Goal: Task Accomplishment & Management: Manage account settings

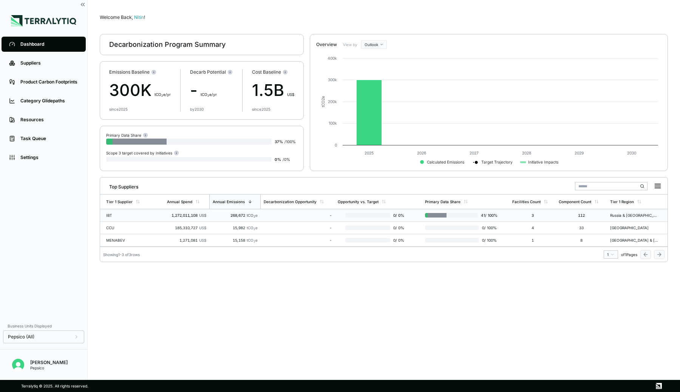
click at [157, 215] on td "IBT" at bounding box center [132, 215] width 64 height 12
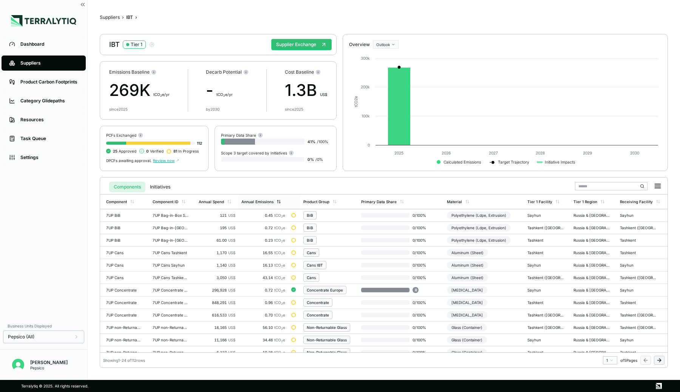
click at [254, 201] on div "Annual Emissions" at bounding box center [258, 202] width 32 height 5
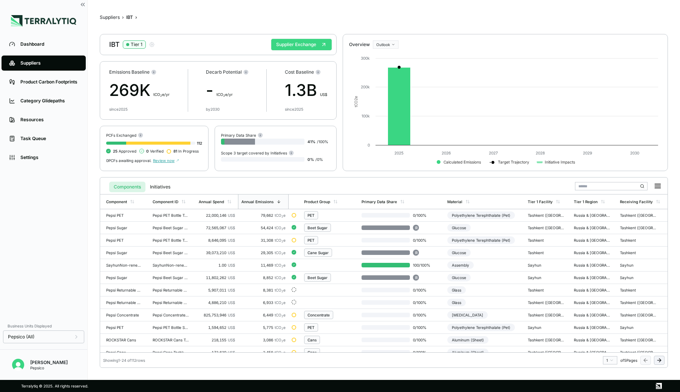
click at [281, 40] on button "Supplier Exchange" at bounding box center [301, 44] width 60 height 11
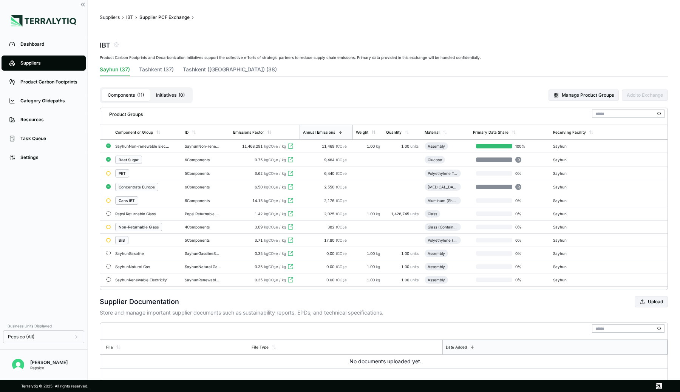
click at [174, 186] on div "Concentrate Europe" at bounding box center [147, 187] width 64 height 8
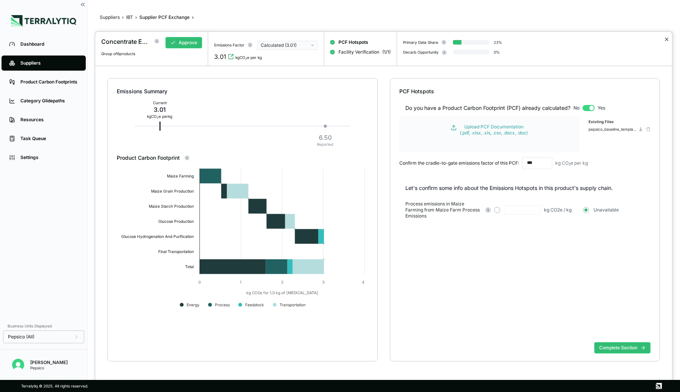
click at [667, 40] on button "✕" at bounding box center [667, 39] width 5 height 9
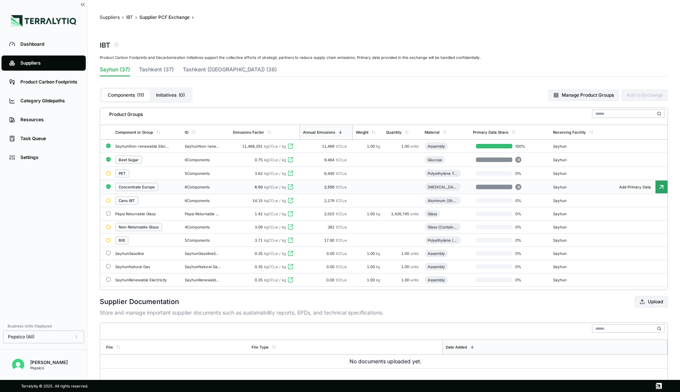
click at [291, 188] on icon at bounding box center [291, 187] width 6 height 6
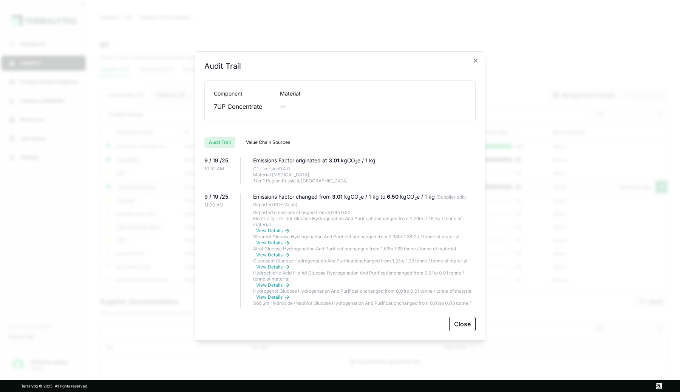
scroll to position [29, 0]
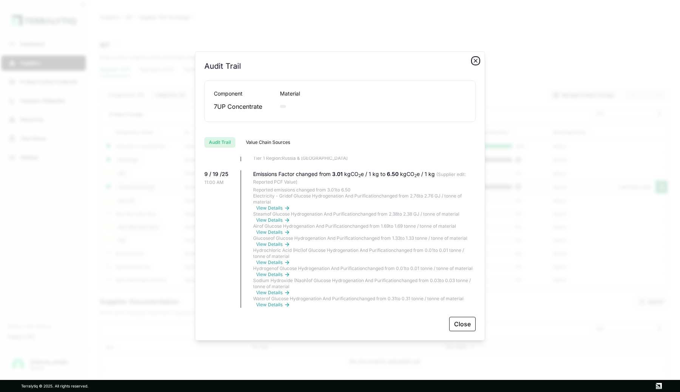
click at [475, 60] on icon "button" at bounding box center [476, 61] width 6 height 6
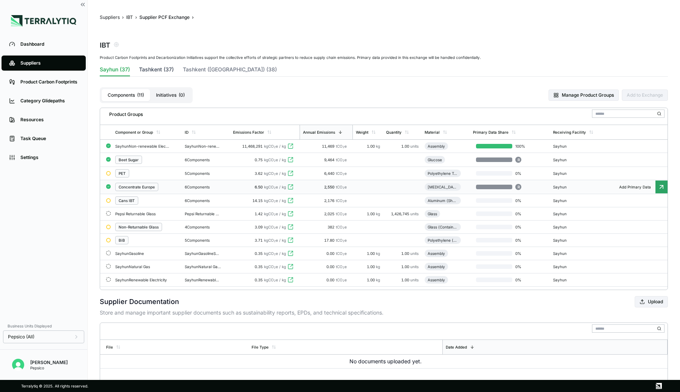
click at [155, 67] on button "Tashkent (37)" at bounding box center [156, 71] width 35 height 11
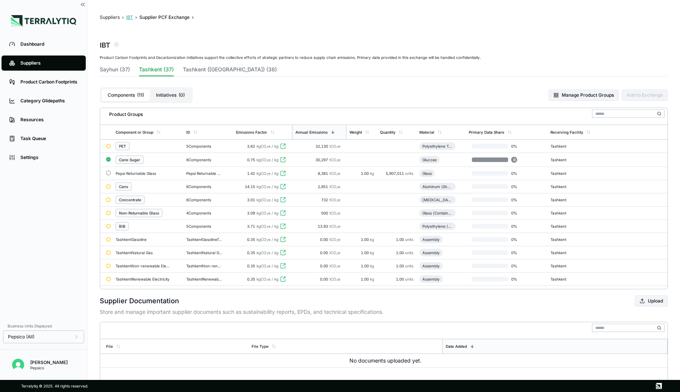
click at [127, 17] on button "IBT" at bounding box center [129, 17] width 7 height 6
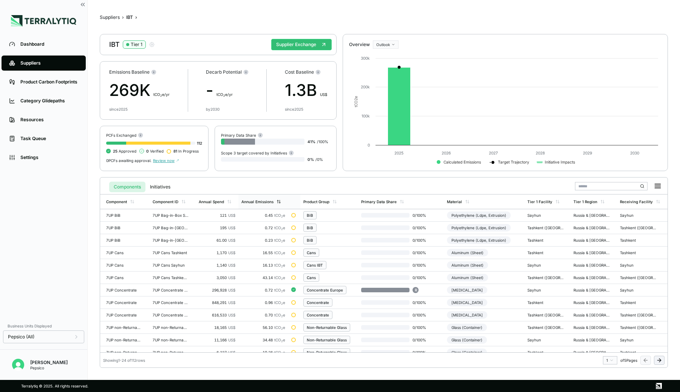
click at [269, 201] on div "Annual Emissions" at bounding box center [258, 202] width 32 height 5
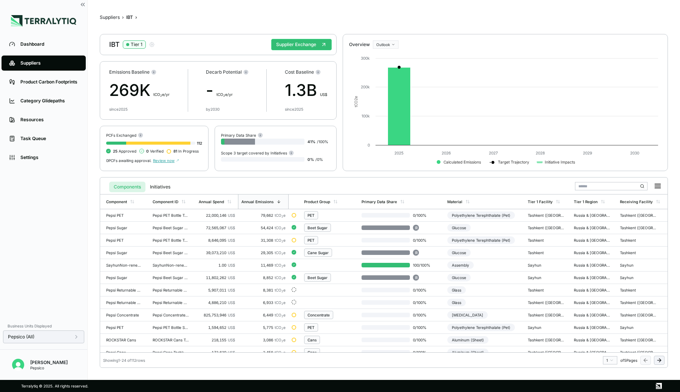
click at [54, 337] on div "Pepsico (All)" at bounding box center [43, 337] width 71 height 6
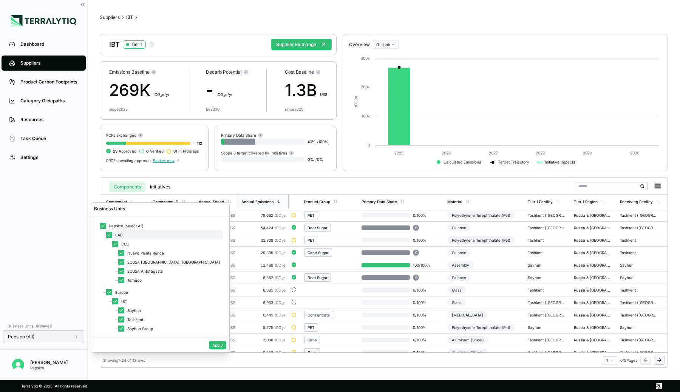
click at [110, 237] on icon at bounding box center [109, 235] width 5 height 5
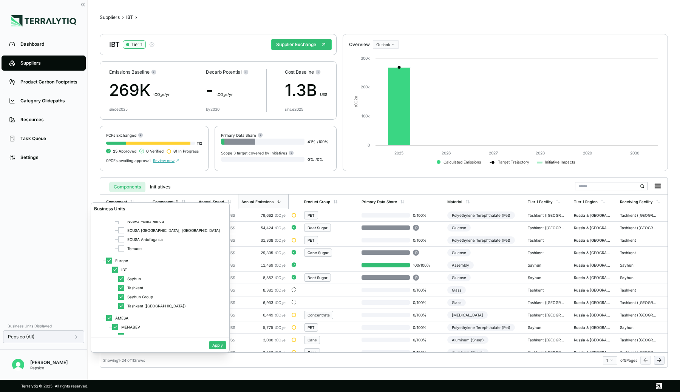
scroll to position [41, 0]
click at [109, 309] on icon at bounding box center [109, 309] width 5 height 5
click at [209, 344] on button "Apply" at bounding box center [217, 345] width 17 height 8
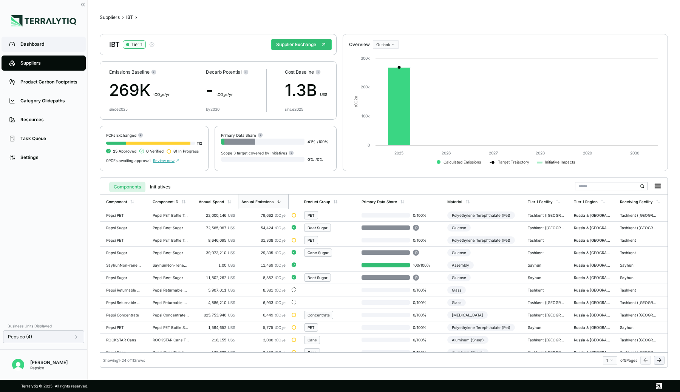
click at [51, 45] on div "Dashboard" at bounding box center [49, 44] width 58 height 6
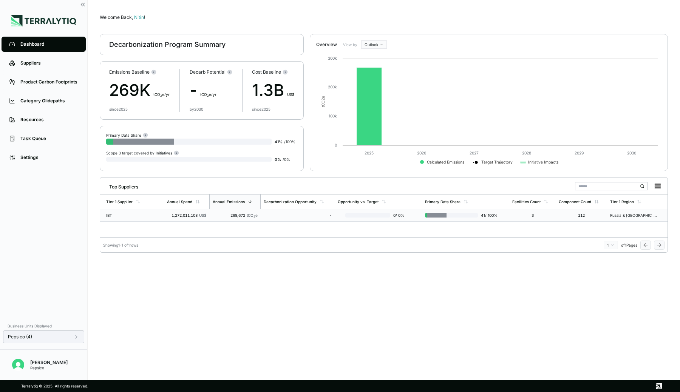
click at [143, 211] on td "IBT" at bounding box center [132, 215] width 64 height 12
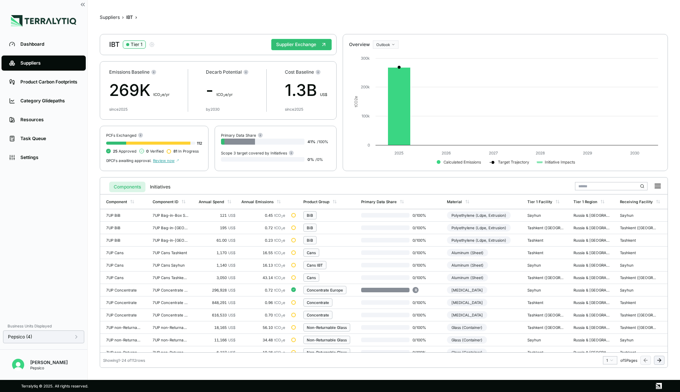
click at [50, 340] on div "Pepsico (4)" at bounding box center [43, 337] width 71 height 6
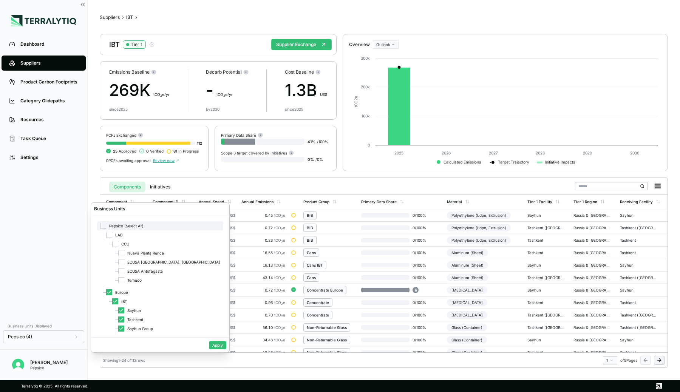
click at [104, 226] on div at bounding box center [103, 226] width 6 height 6
click at [103, 226] on div at bounding box center [103, 226] width 6 height 6
click at [209, 345] on button "Apply" at bounding box center [217, 345] width 17 height 8
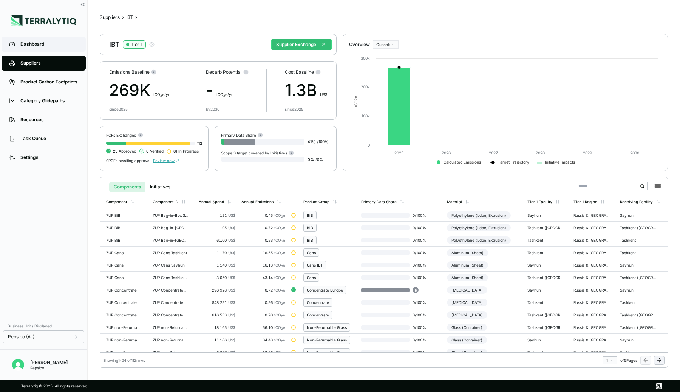
click at [54, 46] on div "Dashboard" at bounding box center [49, 44] width 58 height 6
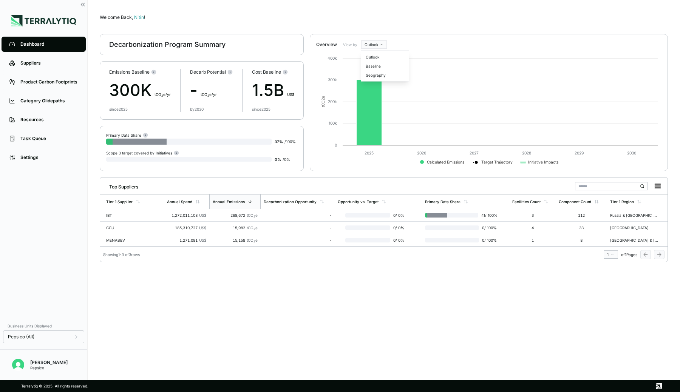
click at [373, 45] on html "Dashboard Suppliers Product Carbon Footprints Category Glidepaths Resources Tas…" at bounding box center [340, 196] width 680 height 392
click at [376, 73] on div "Geography" at bounding box center [385, 75] width 45 height 9
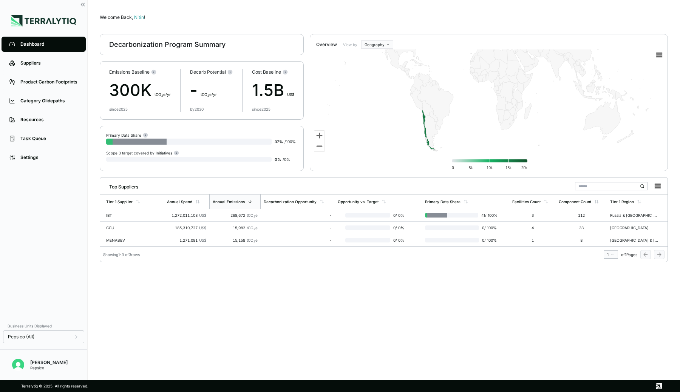
drag, startPoint x: 481, startPoint y: 106, endPoint x: 451, endPoint y: 82, distance: 39.3
click at [451, 82] on rect at bounding box center [489, 113] width 358 height 134
click at [374, 46] on rect at bounding box center [489, 113] width 358 height 134
click at [380, 45] on html "Dashboard Suppliers Product Carbon Footprints Category Glidepaths Resources Tas…" at bounding box center [340, 196] width 680 height 392
click at [378, 57] on div "Outlook" at bounding box center [385, 57] width 45 height 9
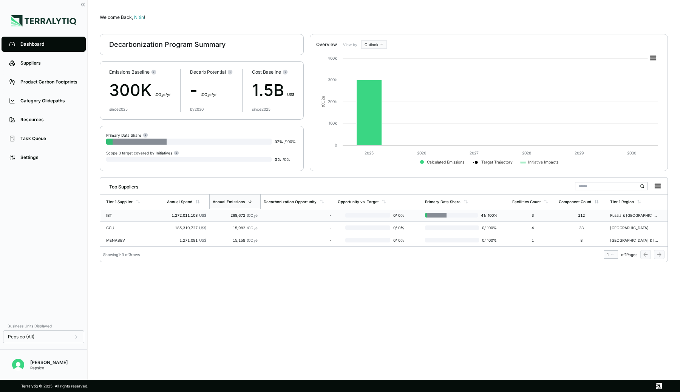
click at [130, 215] on div "IBT" at bounding box center [130, 215] width 48 height 5
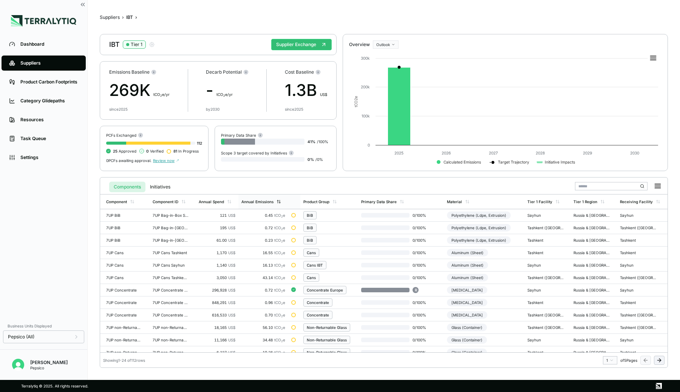
click at [282, 203] on div "Annual Emissions" at bounding box center [264, 202] width 50 height 14
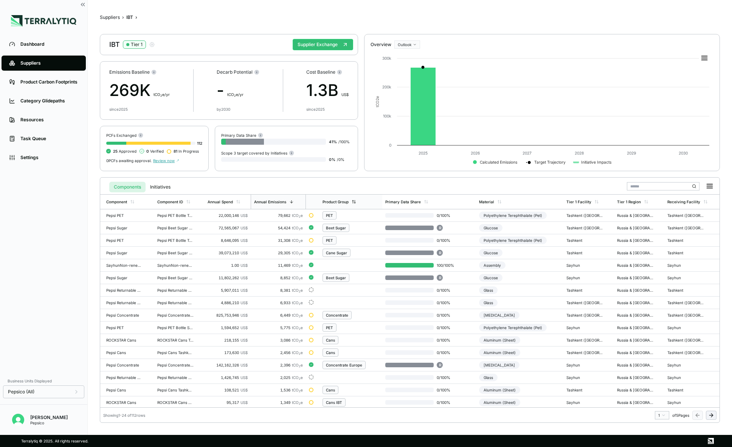
click at [339, 205] on div "Product Group" at bounding box center [350, 202] width 63 height 14
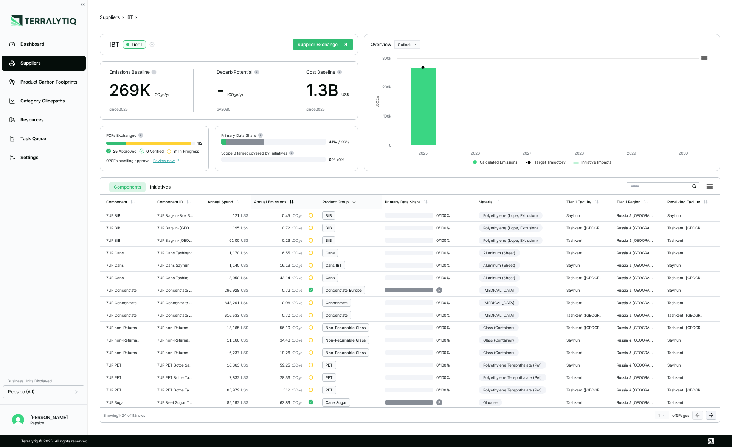
click at [284, 205] on div "Annual Emissions" at bounding box center [278, 202] width 54 height 14
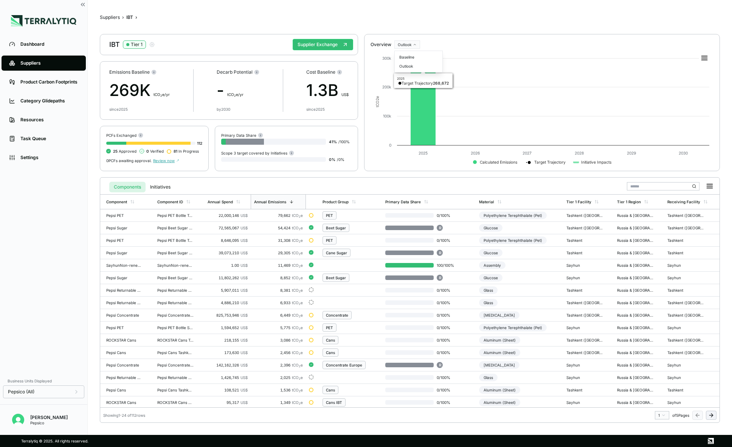
click at [409, 46] on html "Dashboard Suppliers Product Carbon Footprints Category Glidepaths Resources Tas…" at bounding box center [366, 223] width 732 height 447
click at [407, 56] on div "Baseline" at bounding box center [418, 57] width 45 height 9
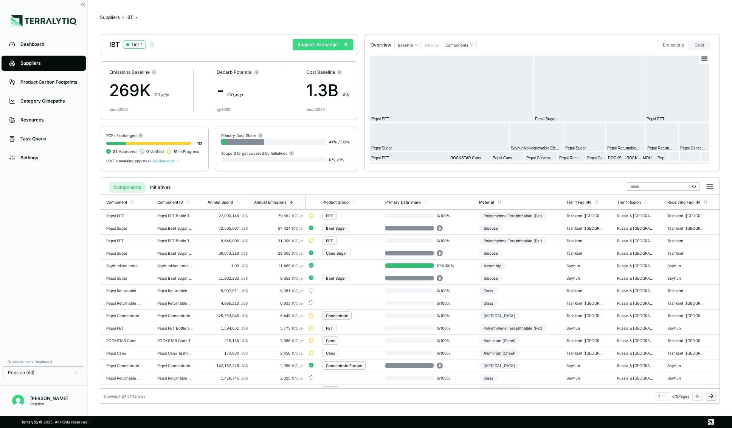
click at [327, 46] on button "Supplier Exchange" at bounding box center [323, 44] width 60 height 11
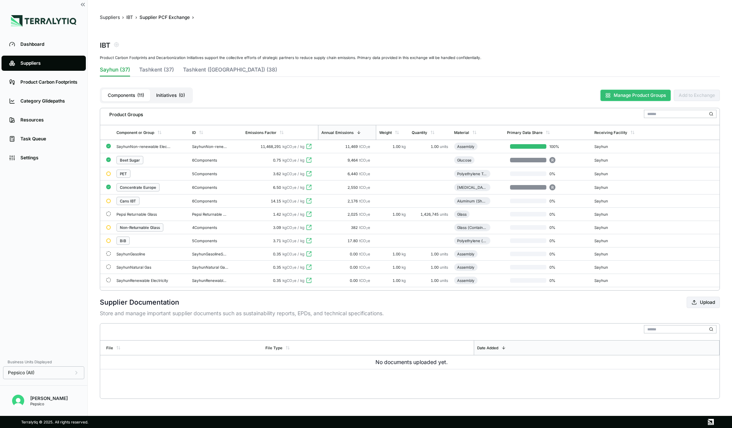
click at [637, 95] on button "Manage Product Groups" at bounding box center [635, 95] width 70 height 11
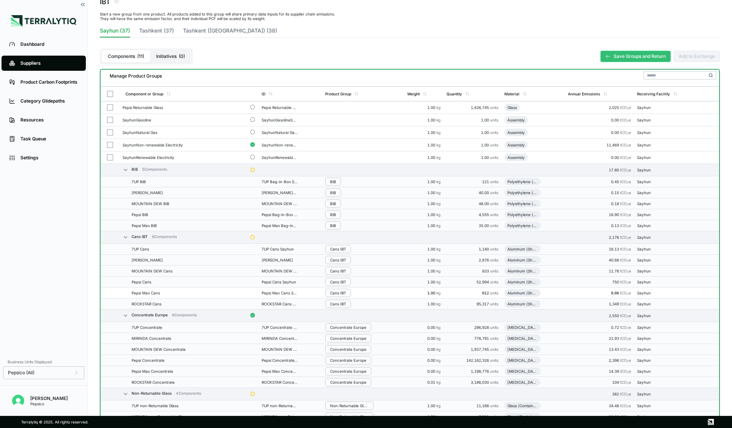
scroll to position [40, 0]
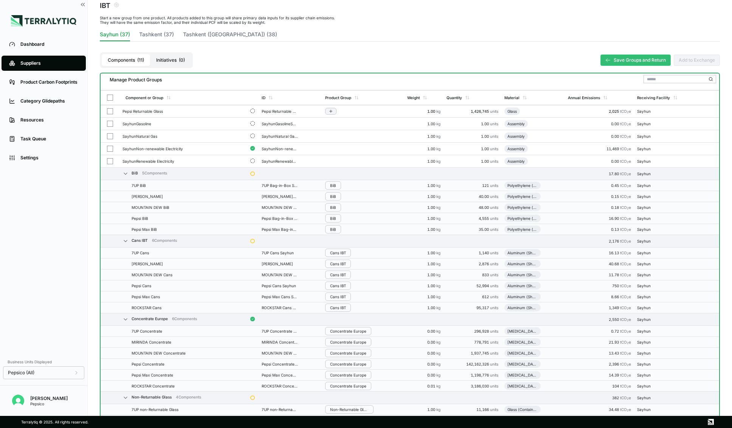
click at [110, 111] on button "button" at bounding box center [110, 111] width 6 height 6
click at [110, 125] on button "button" at bounding box center [110, 124] width 6 height 6
click at [110, 135] on button "button" at bounding box center [110, 136] width 6 height 6
click at [186, 79] on div "Group Multiple" at bounding box center [189, 81] width 36 height 5
click at [186, 79] on div "-" at bounding box center [189, 81] width 36 height 5
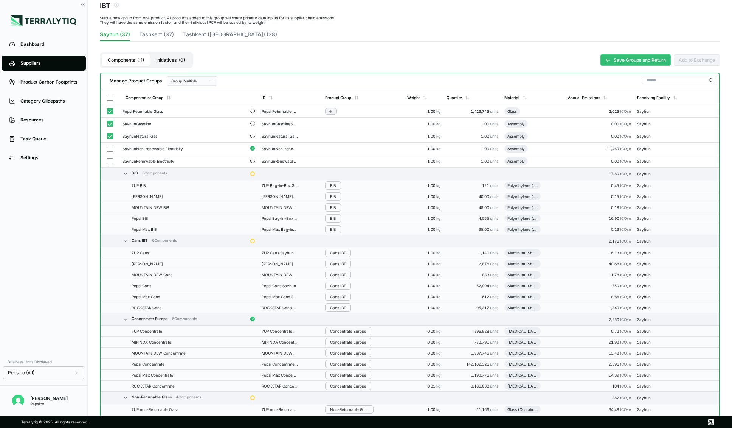
click at [109, 111] on button "button" at bounding box center [110, 111] width 6 height 6
click at [110, 121] on button "button" at bounding box center [110, 124] width 6 height 6
click at [108, 136] on button "button" at bounding box center [110, 136] width 6 height 6
click at [163, 40] on button "Tashkent (37)" at bounding box center [156, 36] width 35 height 11
click at [200, 36] on button "Tashkent ([GEOGRAPHIC_DATA]) (38)" at bounding box center [230, 36] width 94 height 11
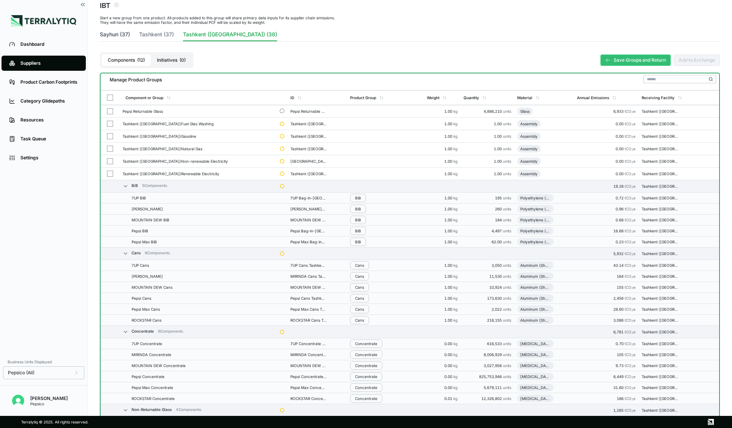
click at [117, 34] on button "Sayhun (37)" at bounding box center [115, 36] width 30 height 11
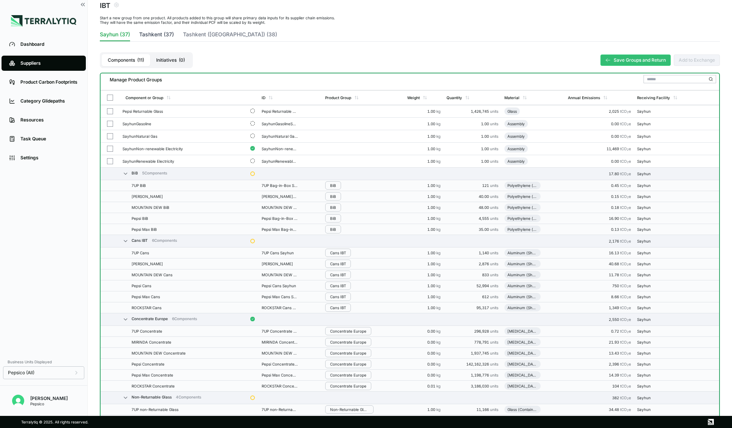
click at [158, 33] on button "Tashkent (37)" at bounding box center [156, 36] width 35 height 11
click at [210, 32] on button "Tashkent ([GEOGRAPHIC_DATA]) (38)" at bounding box center [230, 36] width 94 height 11
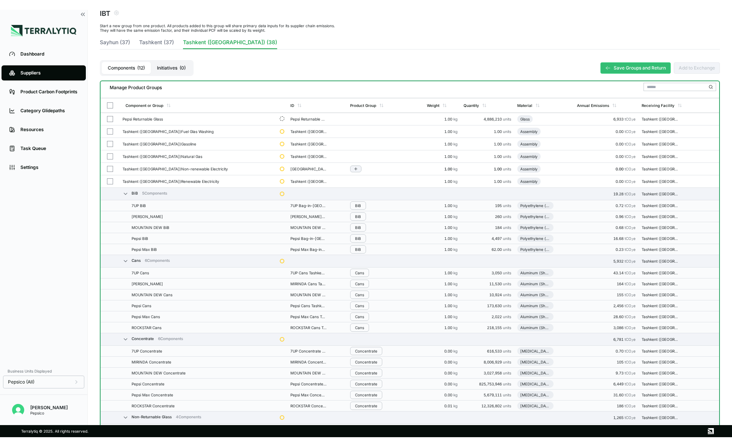
scroll to position [37, 0]
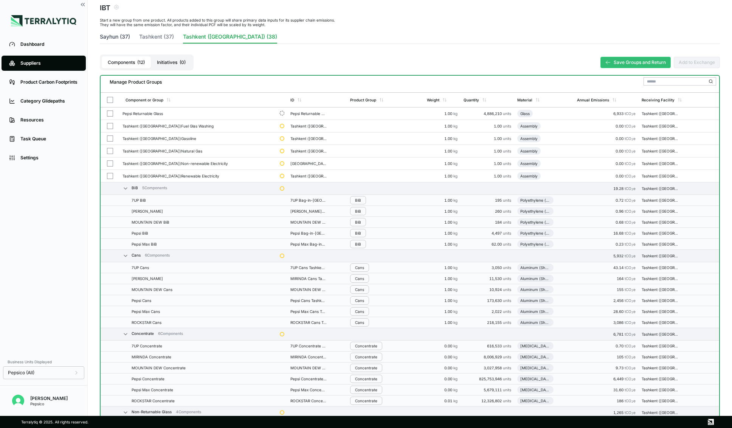
click at [119, 37] on button "Sayhun (37)" at bounding box center [115, 38] width 30 height 11
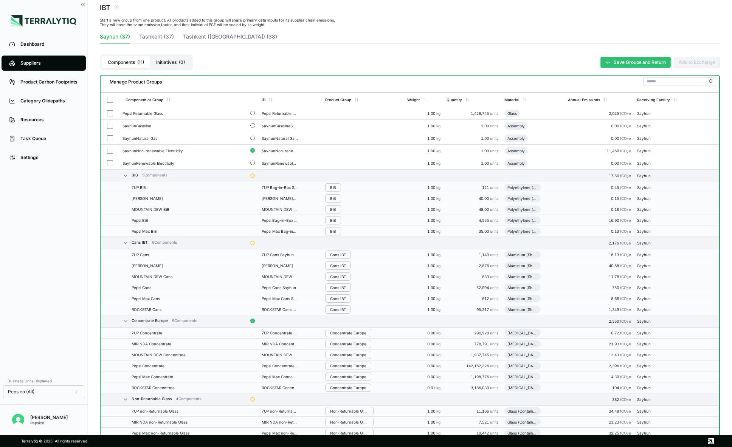
click at [336, 50] on div "Components ( 11 ) Initiatives ( 0 ) Save Groups and Return Add to Exchange" at bounding box center [410, 62] width 620 height 25
click at [36, 64] on div "Suppliers" at bounding box center [49, 63] width 58 height 6
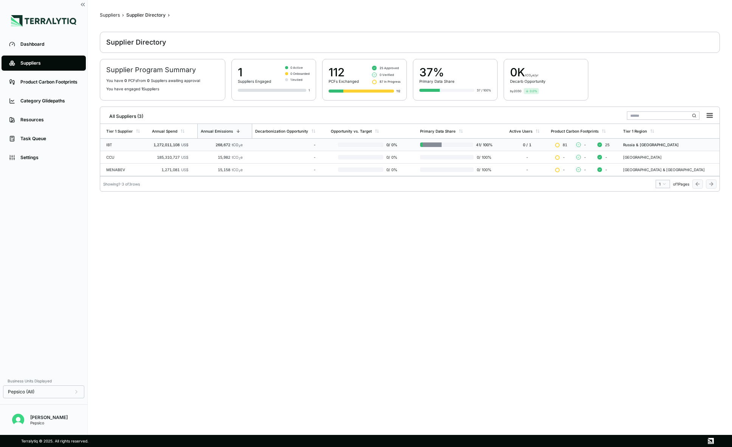
click at [262, 147] on td "-" at bounding box center [290, 145] width 76 height 12
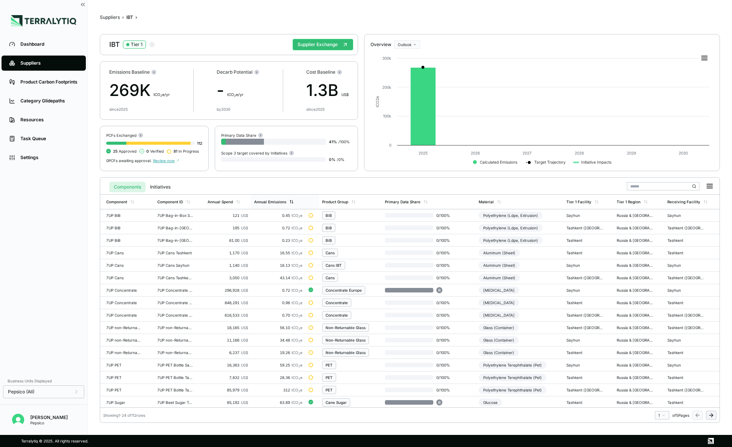
click at [273, 205] on div "Annual Emissions" at bounding box center [278, 202] width 54 height 14
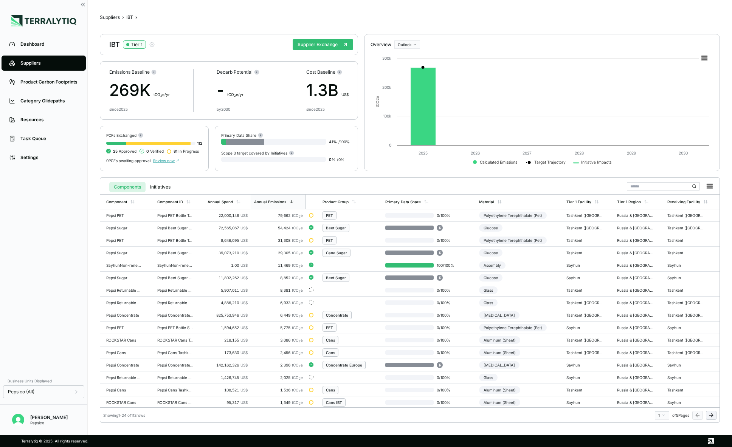
click at [36, 64] on div "Suppliers" at bounding box center [49, 63] width 58 height 6
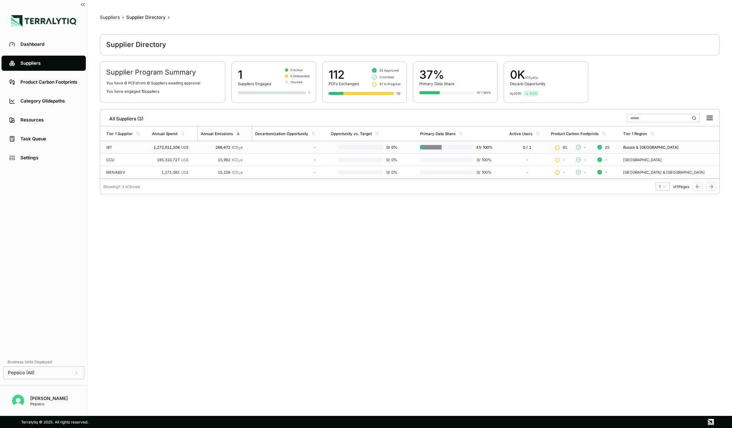
click at [127, 145] on div "IBT" at bounding box center [126, 147] width 40 height 5
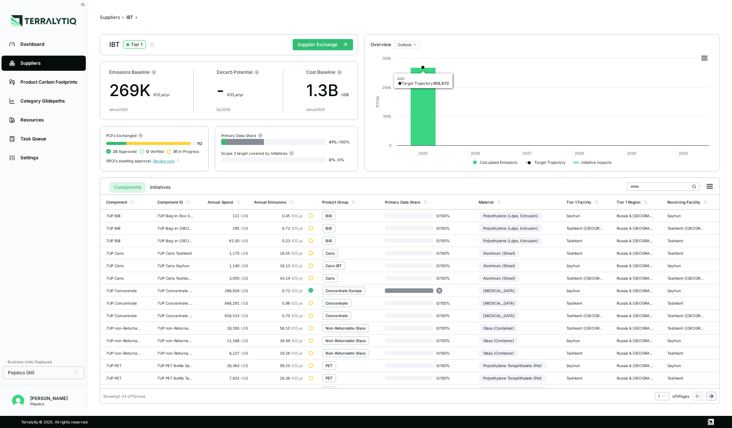
click at [411, 46] on html "Dashboard Suppliers Product Carbon Footprints Category Glidepaths Resources Tas…" at bounding box center [366, 214] width 732 height 428
click at [408, 59] on div "Baseline" at bounding box center [418, 57] width 45 height 9
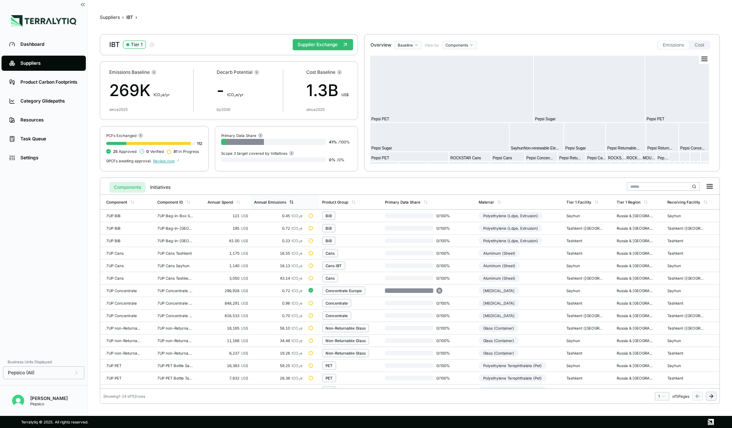
click at [259, 197] on div "Annual Emissions" at bounding box center [278, 202] width 54 height 14
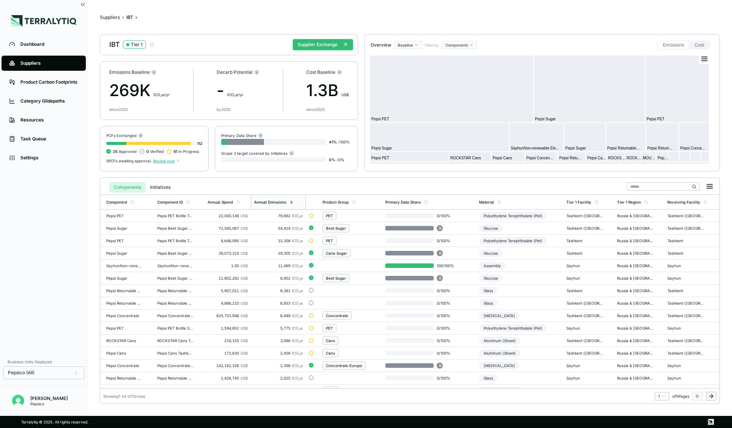
click at [462, 45] on html "Dashboard Suppliers Product Carbon Footprints Category Glidepaths Resources Tas…" at bounding box center [366, 214] width 732 height 428
click at [307, 47] on button "Supplier Exchange" at bounding box center [323, 44] width 60 height 11
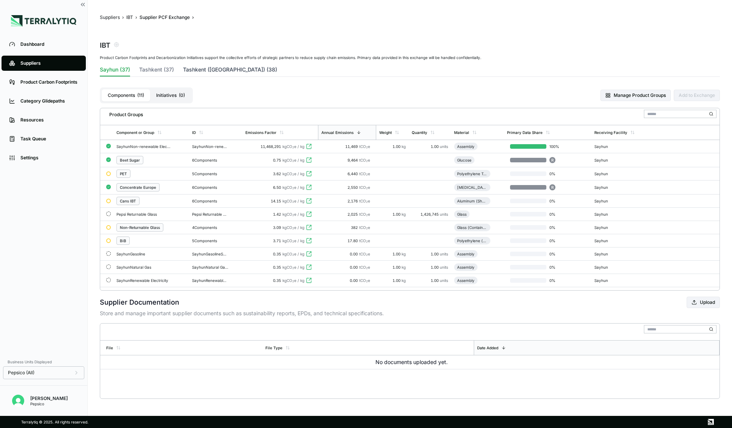
click at [203, 68] on button "Tashkent ([GEOGRAPHIC_DATA]) (38)" at bounding box center [230, 71] width 94 height 11
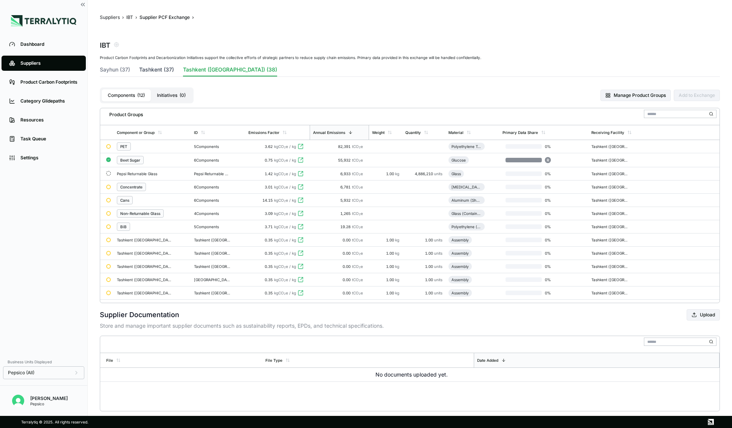
click at [155, 68] on button "Tashkent (37)" at bounding box center [156, 71] width 35 height 11
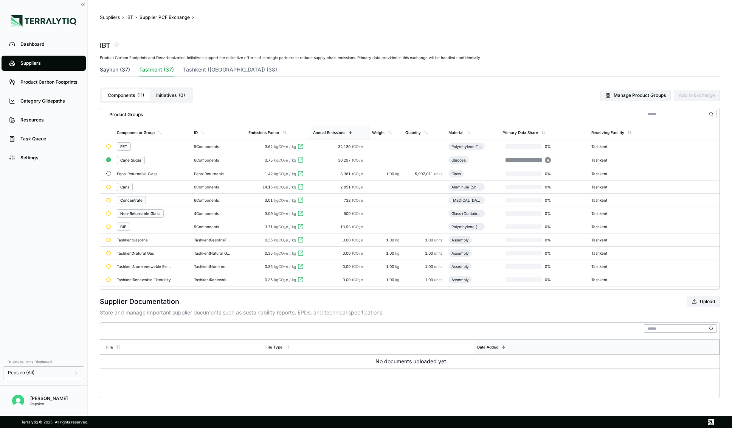
click at [112, 68] on button "Sayhun (37)" at bounding box center [115, 71] width 30 height 11
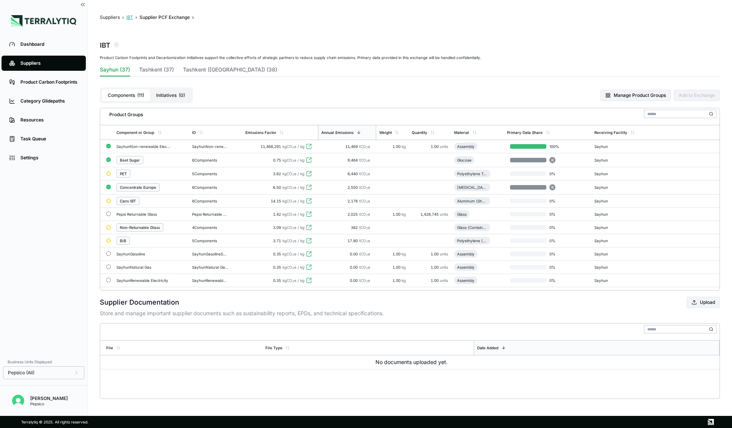
click at [129, 19] on button "IBT" at bounding box center [129, 17] width 7 height 6
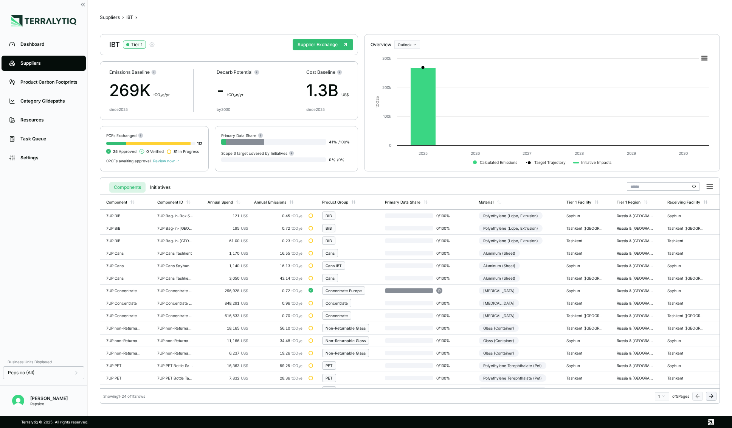
click at [406, 45] on html "Dashboard Suppliers Product Carbon Footprints Category Glidepaths Resources Tas…" at bounding box center [366, 214] width 732 height 428
click at [409, 59] on div "Baseline" at bounding box center [418, 57] width 45 height 9
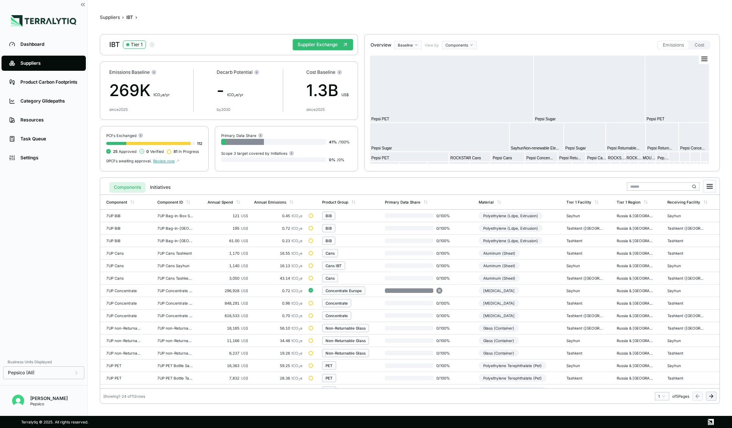
click at [680, 184] on icon at bounding box center [709, 186] width 5 height 4
click at [273, 204] on div "Annual Emissions" at bounding box center [278, 202] width 54 height 14
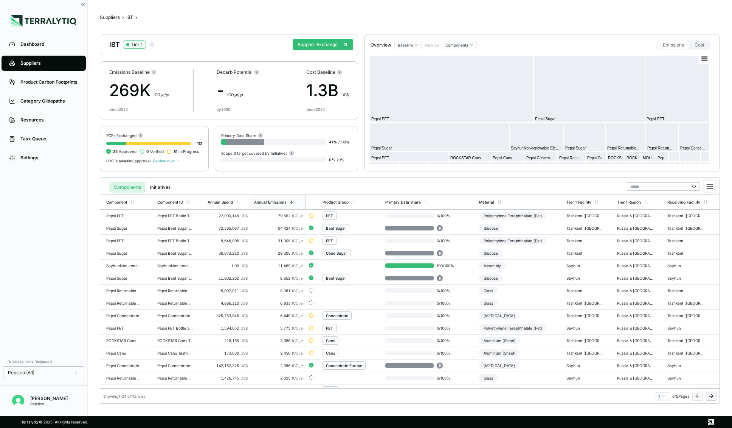
click at [680, 188] on icon at bounding box center [709, 186] width 5 height 4
click at [430, 183] on div "Components Initiatives Download CSV Download XLSX" at bounding box center [409, 185] width 613 height 15
click at [456, 43] on html "Dashboard Suppliers Product Carbon Footprints Category Glidepaths Resources Tas…" at bounding box center [366, 214] width 732 height 428
click at [458, 67] on div "Materials" at bounding box center [465, 66] width 45 height 9
click at [457, 43] on html "Dashboard Suppliers Product Carbon Footprints Category Glidepaths Resources Tas…" at bounding box center [366, 214] width 732 height 428
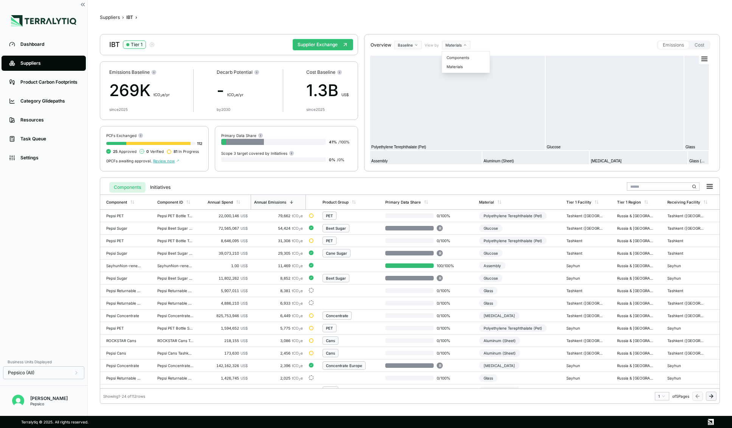
click at [457, 43] on html "Dashboard Suppliers Product Carbon Footprints Category Glidepaths Resources Tas…" at bounding box center [366, 214] width 732 height 428
click at [459, 46] on html "Dashboard Suppliers Product Carbon Footprints Category Glidepaths Resources Tas…" at bounding box center [366, 214] width 732 height 428
click at [455, 56] on div "Components" at bounding box center [465, 57] width 45 height 9
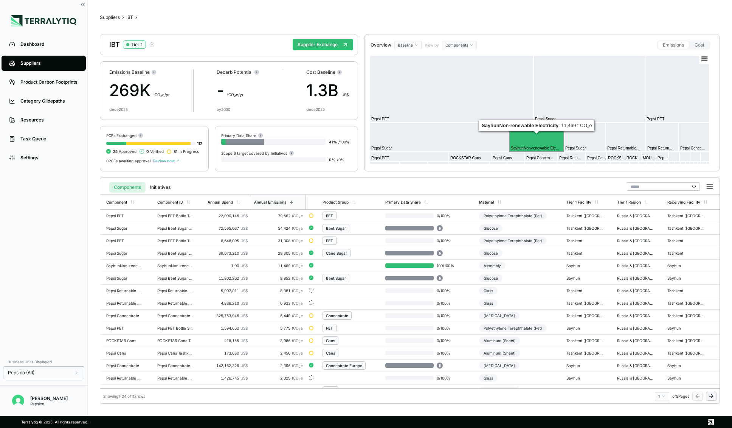
click at [529, 139] on rect at bounding box center [536, 136] width 54 height 29
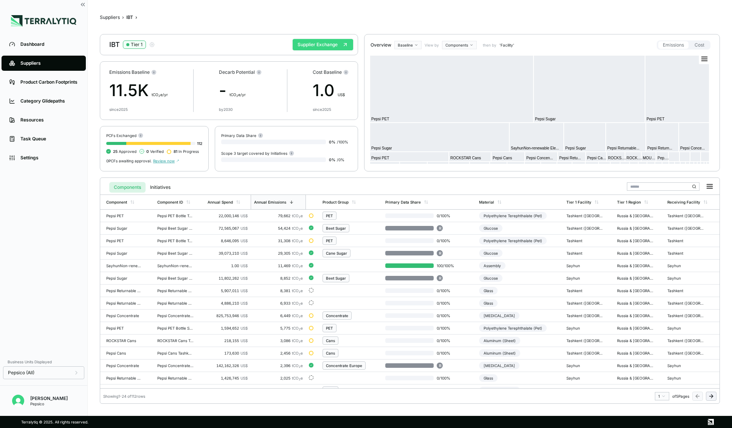
click at [305, 41] on button "Supplier Exchange" at bounding box center [323, 44] width 60 height 11
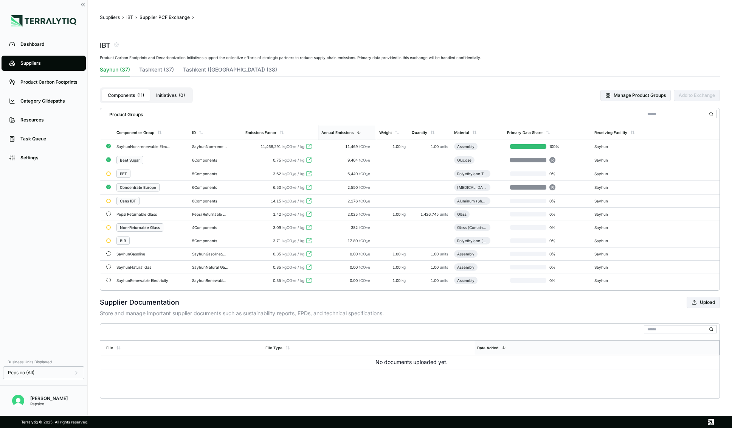
click at [170, 97] on button "Initiatives ( 0 )" at bounding box center [170, 95] width 41 height 12
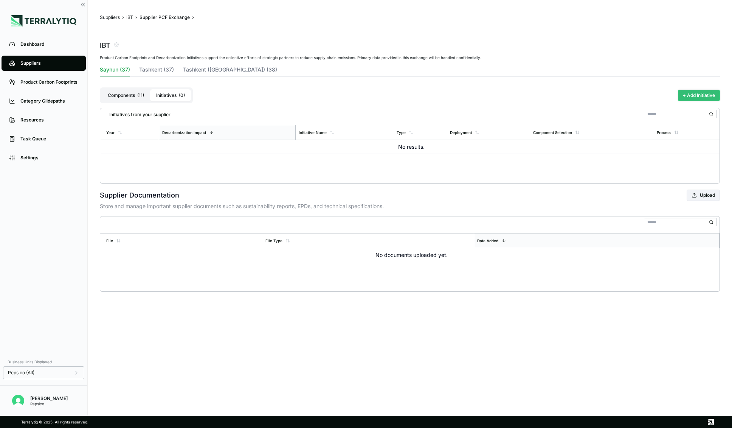
click at [680, 96] on button "+ Add Initiative" at bounding box center [699, 95] width 42 height 11
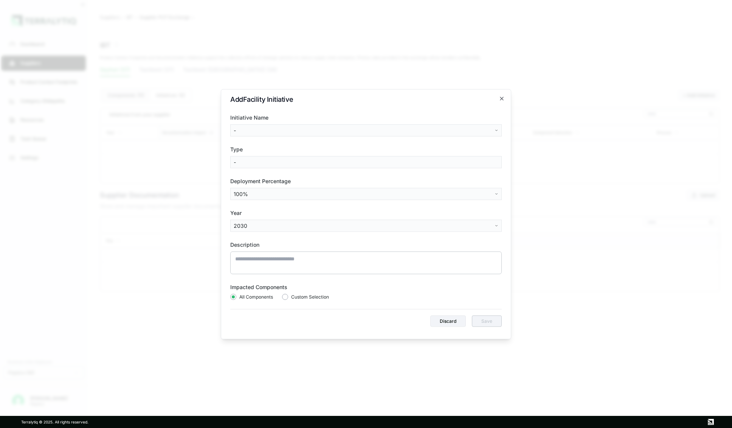
click at [466, 125] on body "Dashboard Suppliers Product Carbon Footprints Category Glidepaths Resources Tas…" at bounding box center [366, 214] width 732 height 428
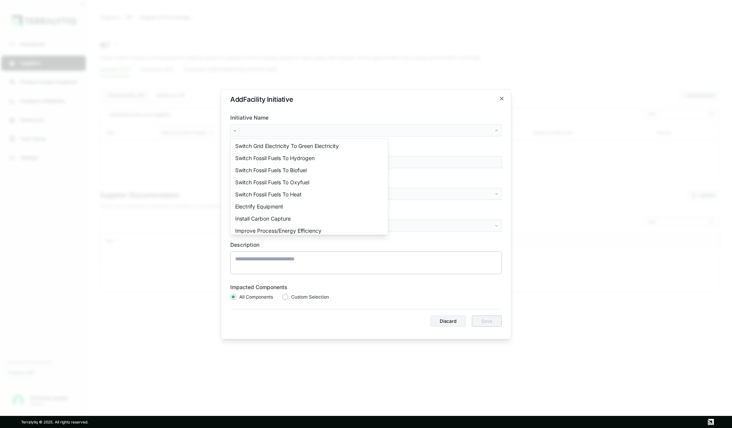
click at [348, 133] on body "Dashboard Suppliers Product Carbon Footprints Category Glidepaths Resources Tas…" at bounding box center [366, 214] width 732 height 428
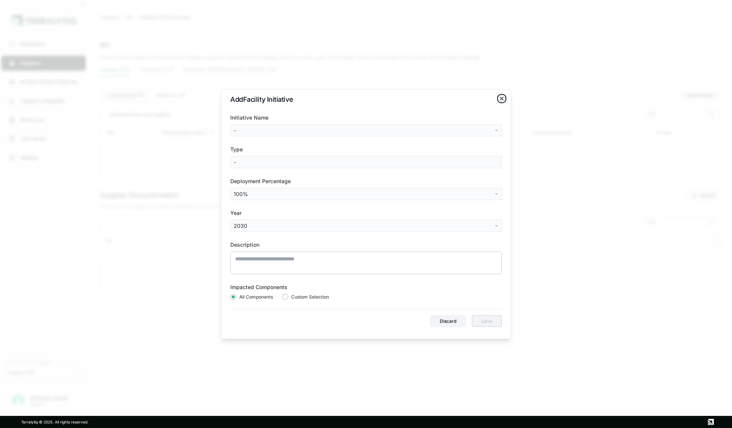
click at [501, 99] on icon "button" at bounding box center [502, 98] width 6 height 6
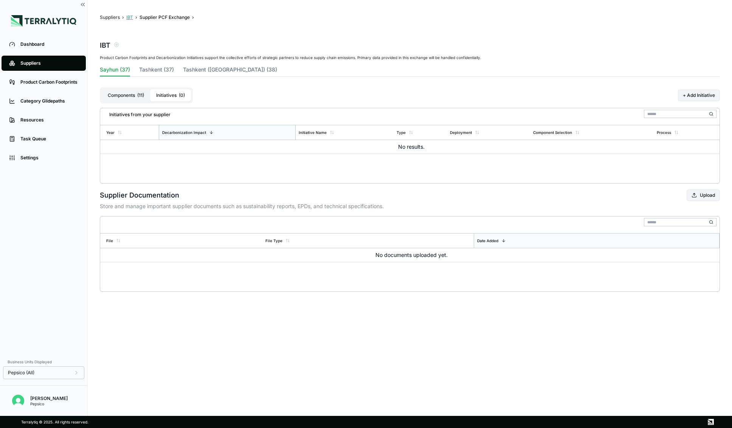
click at [129, 17] on button "IBT" at bounding box center [129, 17] width 7 height 6
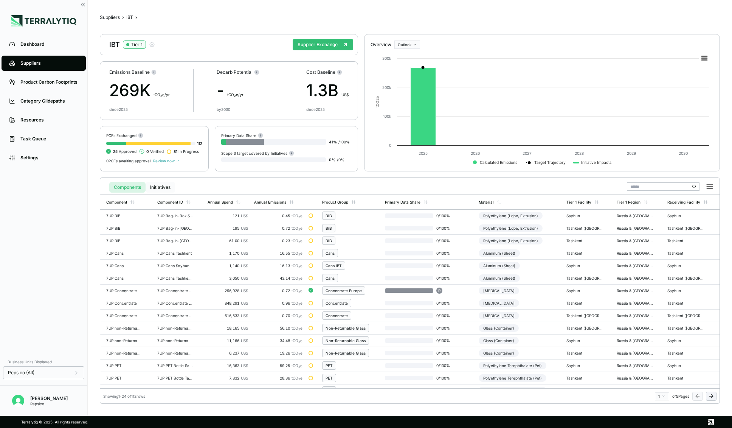
click at [162, 184] on button "Initiatives" at bounding box center [160, 187] width 29 height 11
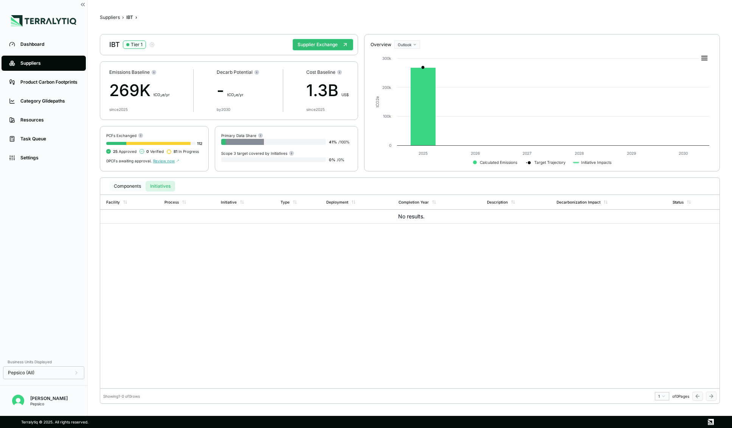
click at [125, 188] on button "Components" at bounding box center [127, 186] width 36 height 11
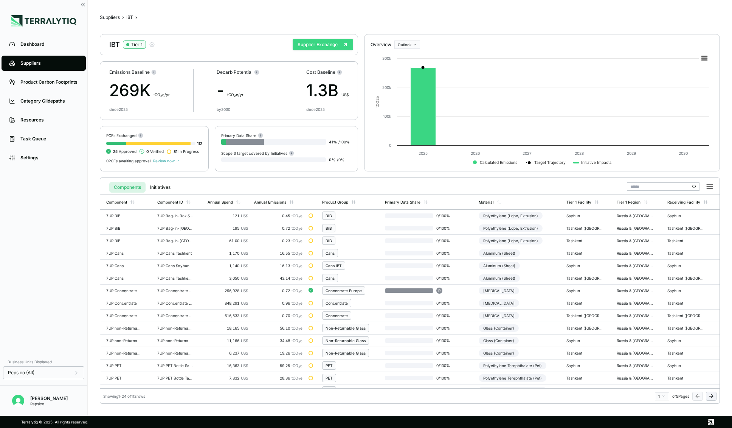
click at [329, 47] on button "Supplier Exchange" at bounding box center [323, 44] width 60 height 11
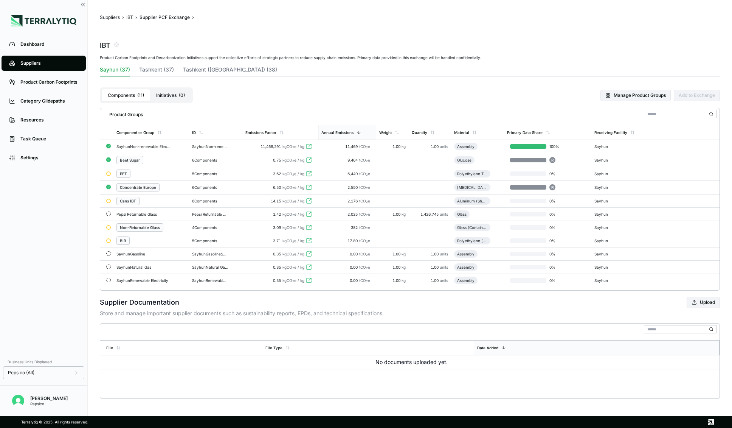
click at [172, 98] on button "Initiatives ( 0 )" at bounding box center [170, 95] width 41 height 12
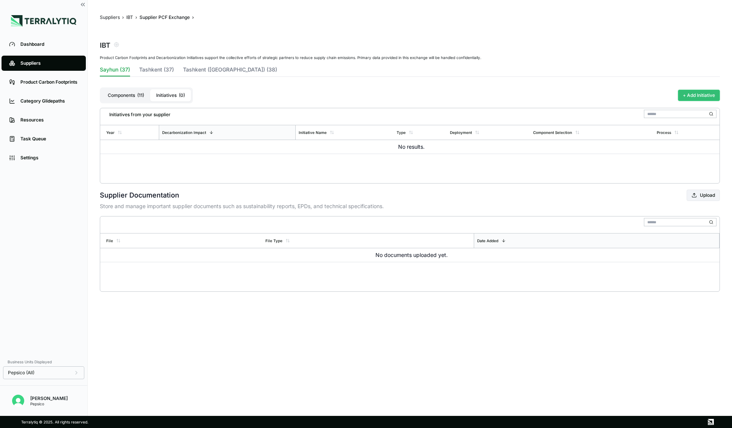
click at [680, 98] on button "+ Add Initiative" at bounding box center [699, 95] width 42 height 11
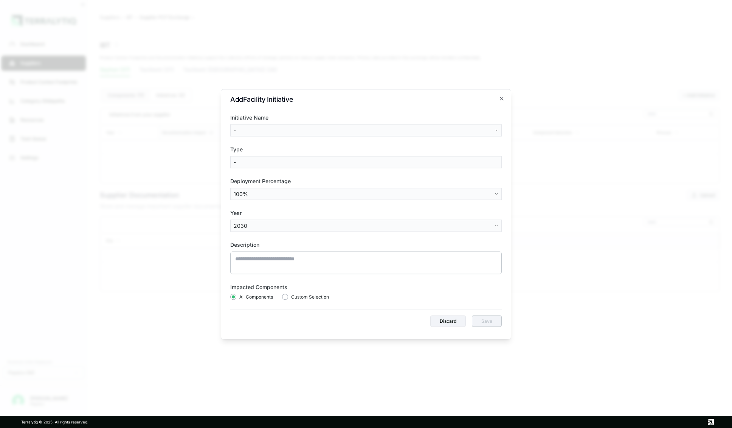
click at [398, 131] on body "Dashboard Suppliers Product Carbon Footprints Category Glidepaths Resources Tas…" at bounding box center [366, 214] width 732 height 428
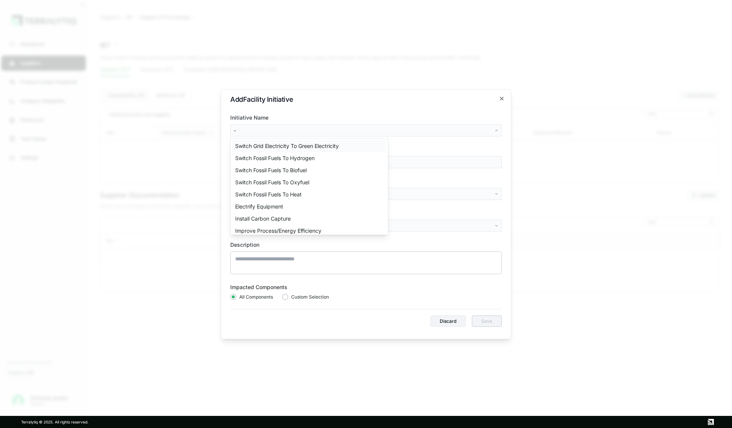
click at [322, 142] on div "Switch Grid Electricity To Green Electricity" at bounding box center [309, 146] width 154 height 12
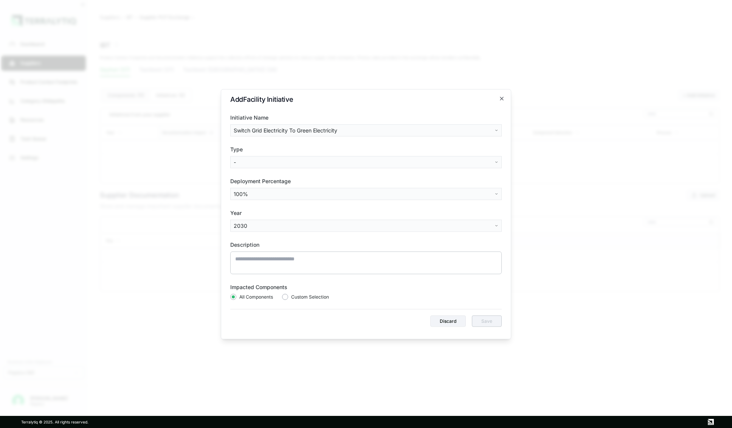
click at [272, 159] on body "Dashboard Suppliers Product Carbon Footprints Category Glidepaths Resources Tas…" at bounding box center [366, 214] width 732 height 428
click at [254, 188] on div "On-Site Renewables" at bounding box center [260, 190] width 56 height 12
click at [275, 190] on body "Dashboard Suppliers Product Carbon Footprints Category Glidepaths Resources Tas…" at bounding box center [366, 214] width 732 height 428
click at [242, 270] on div "30" at bounding box center [254, 268] width 45 height 12
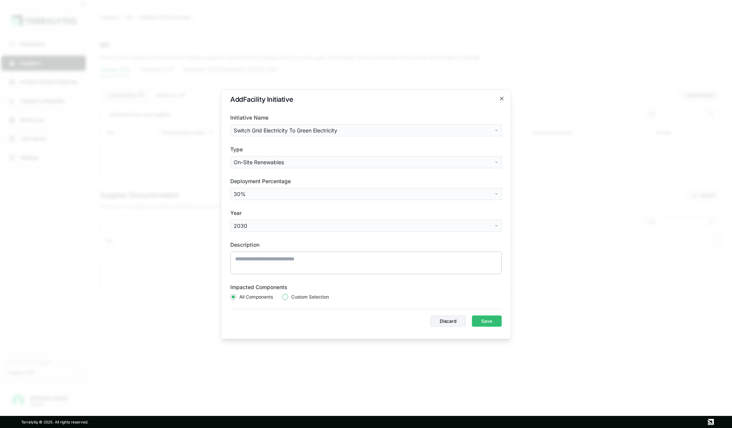
click at [285, 297] on button "button" at bounding box center [285, 296] width 6 height 6
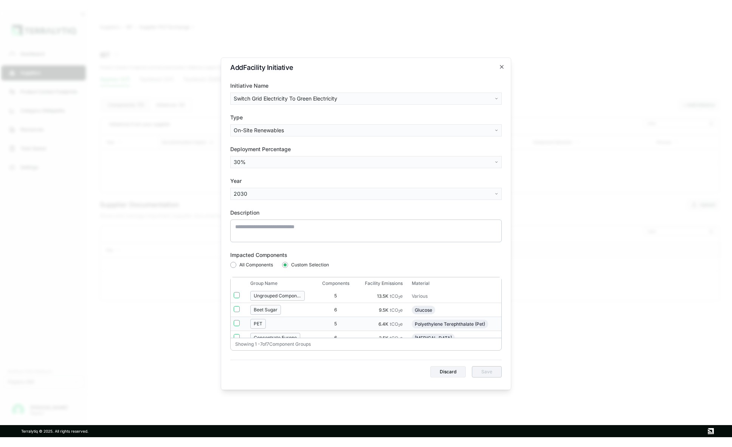
scroll to position [0, 0]
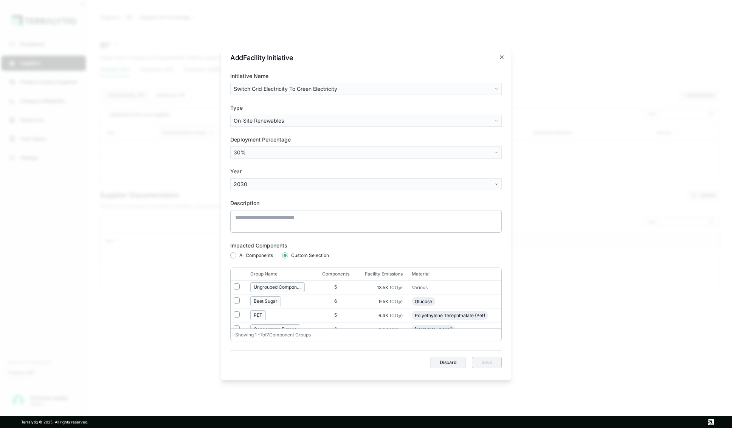
click at [259, 254] on span "All Components" at bounding box center [256, 255] width 34 height 6
click at [235, 255] on button "button" at bounding box center [233, 255] width 6 height 6
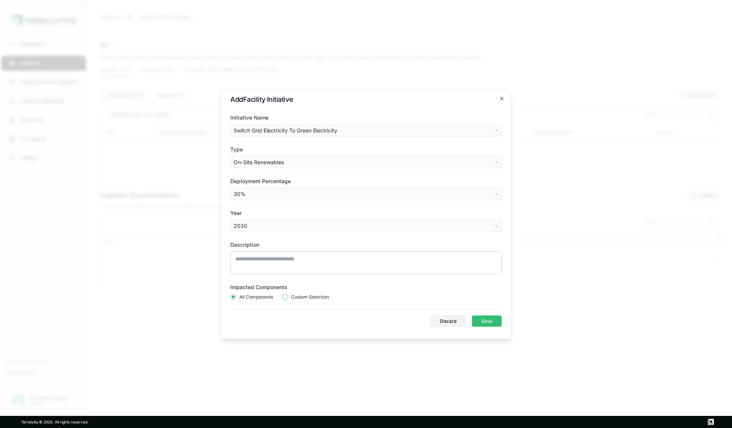
click at [285, 296] on button "button" at bounding box center [285, 296] width 6 height 6
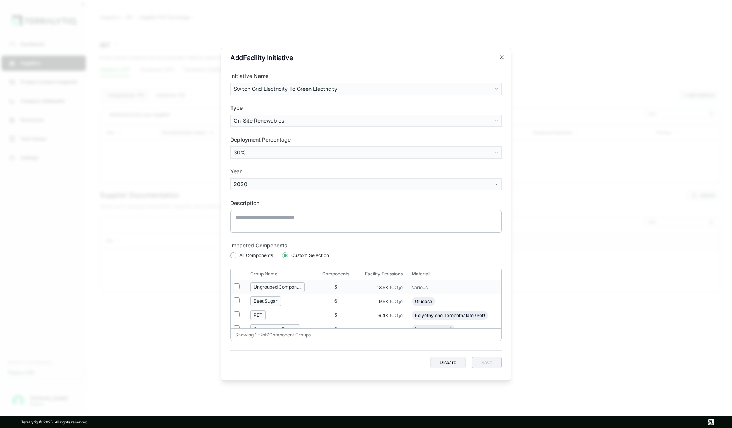
click at [237, 286] on button "button" at bounding box center [237, 286] width 6 height 6
click at [485, 364] on button "Save" at bounding box center [487, 361] width 30 height 11
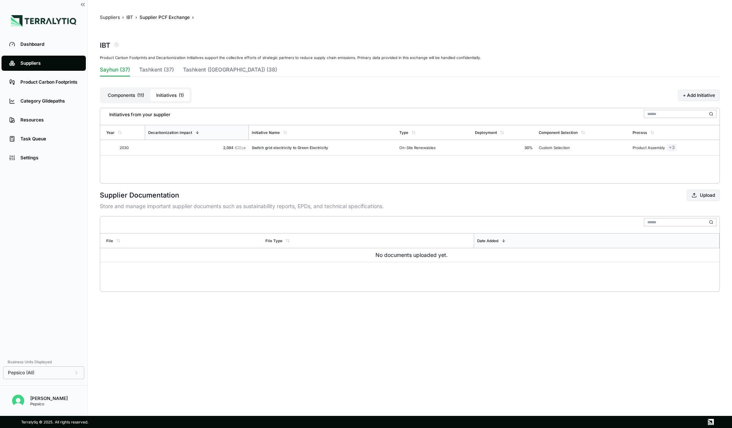
click at [39, 66] on div "Suppliers" at bounding box center [49, 63] width 58 height 6
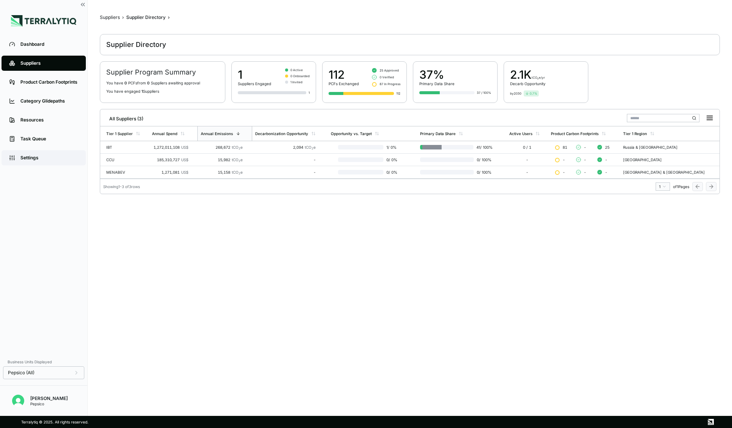
click at [20, 154] on link "Settings" at bounding box center [44, 157] width 84 height 15
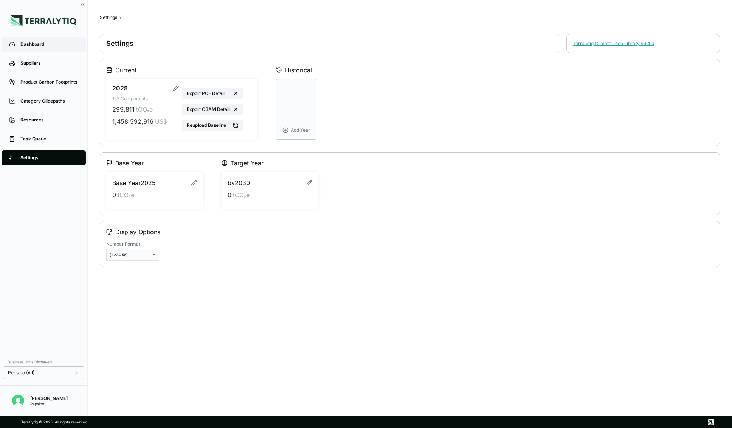
click at [36, 43] on div "Dashboard" at bounding box center [49, 44] width 58 height 6
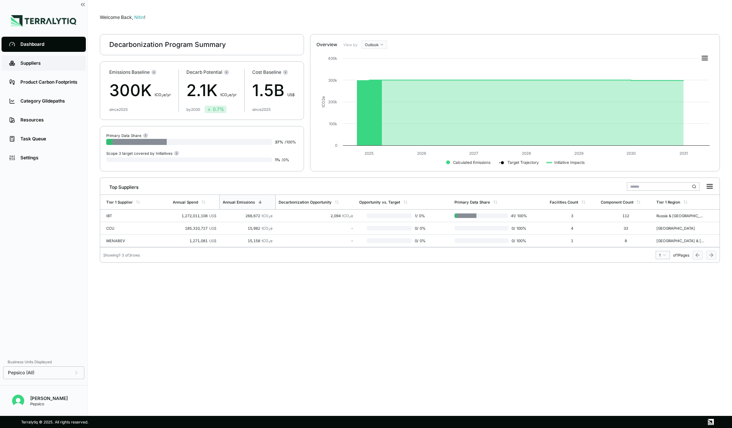
click at [34, 62] on div "Suppliers" at bounding box center [49, 63] width 58 height 6
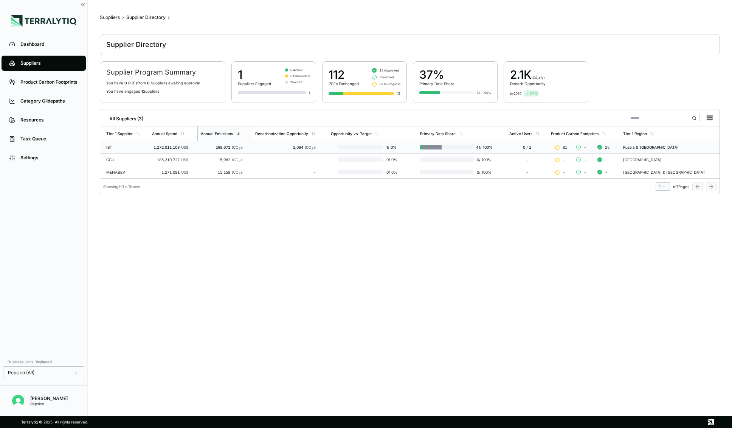
click at [166, 150] on td "1,272,011,108 US$" at bounding box center [173, 147] width 48 height 12
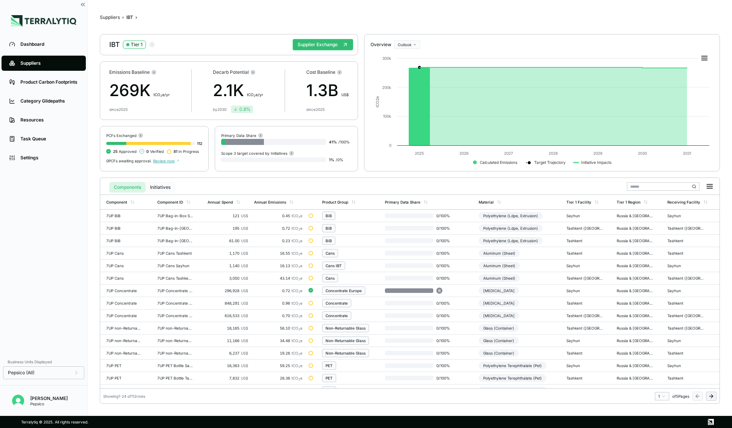
click at [156, 186] on button "Initiatives" at bounding box center [160, 187] width 29 height 11
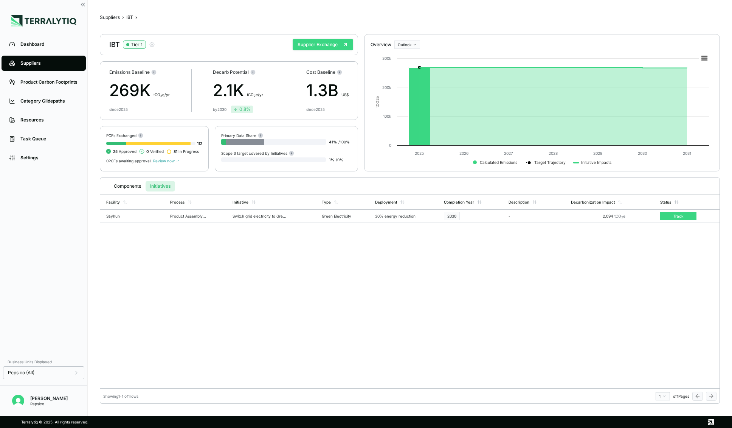
click at [334, 44] on button "Supplier Exchange" at bounding box center [323, 44] width 60 height 11
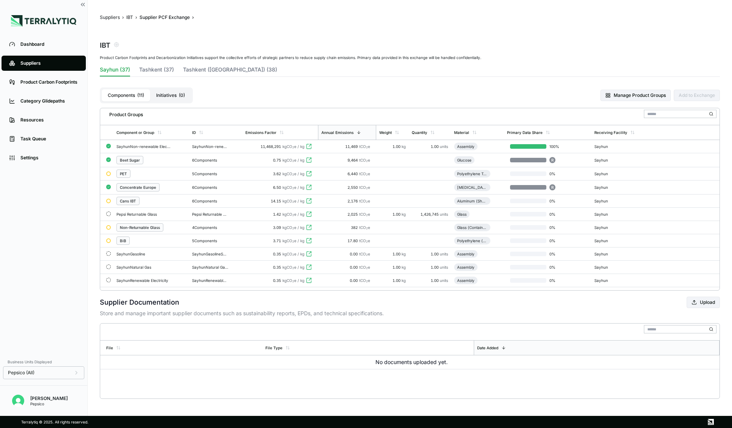
click at [176, 96] on button "Initiatives ( 0 )" at bounding box center [170, 95] width 41 height 12
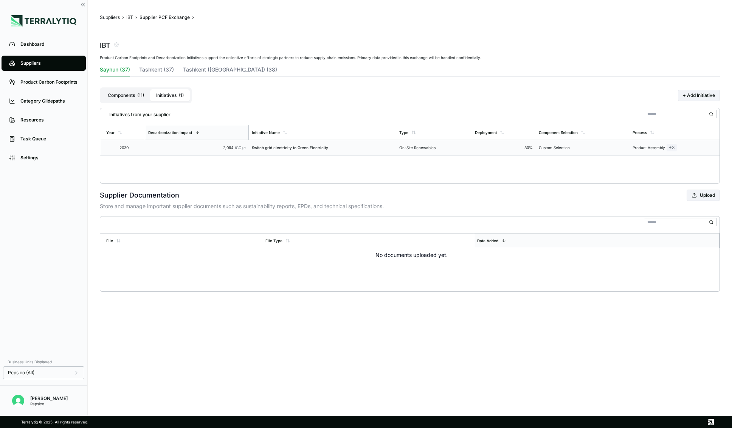
click at [587, 146] on div "Custom Selection" at bounding box center [583, 147] width 88 height 5
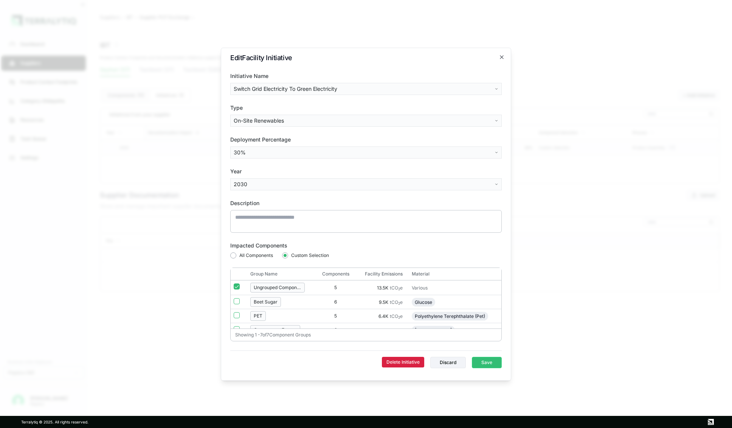
click at [400, 361] on button "Delete Initiative" at bounding box center [403, 361] width 42 height 11
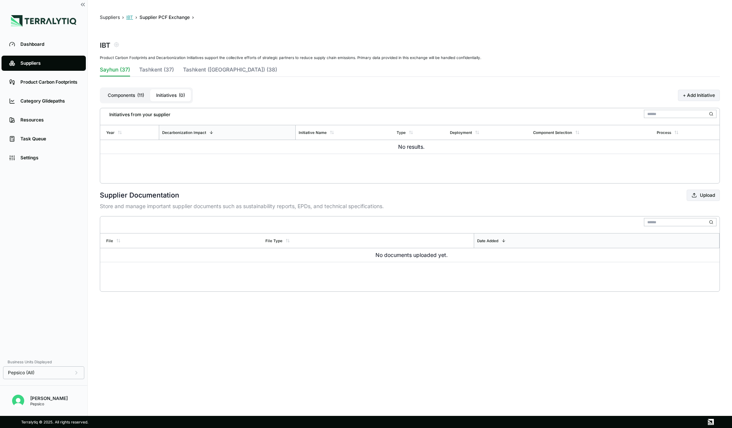
click at [128, 17] on button "IBT" at bounding box center [129, 17] width 7 height 6
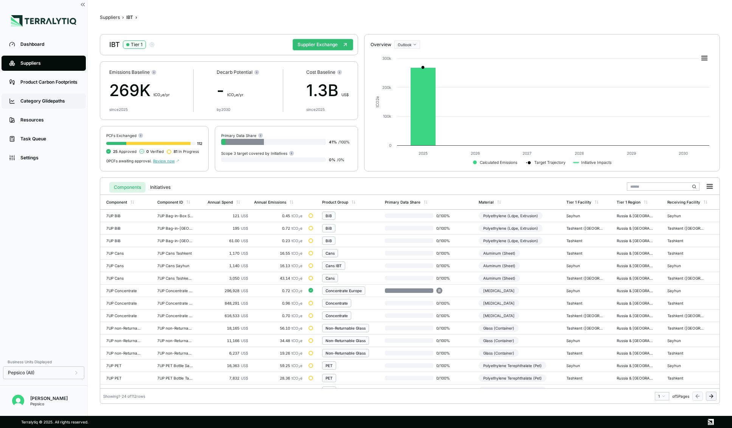
click at [53, 102] on div "Category Glidepaths" at bounding box center [49, 101] width 58 height 6
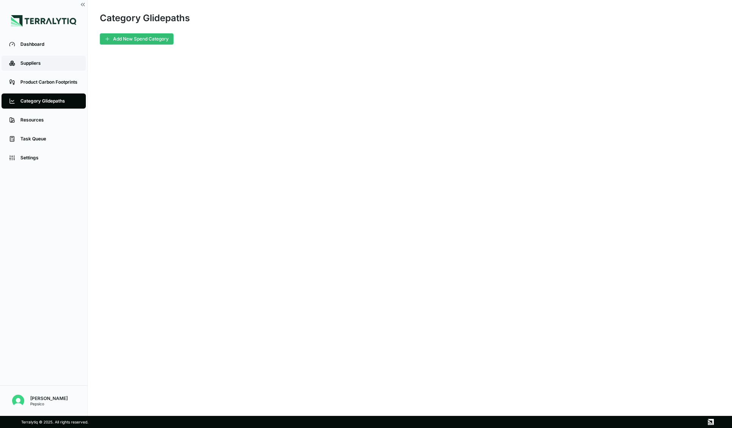
click at [28, 60] on div "Suppliers" at bounding box center [49, 63] width 58 height 6
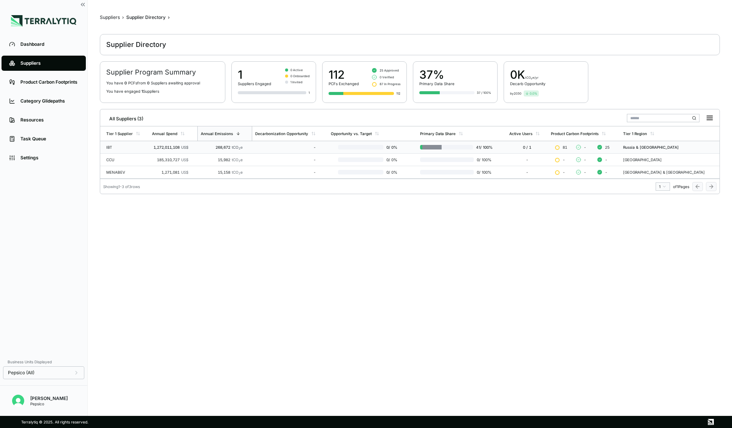
click at [137, 148] on div "IBT" at bounding box center [126, 147] width 40 height 5
